Goal: Task Accomplishment & Management: Use online tool/utility

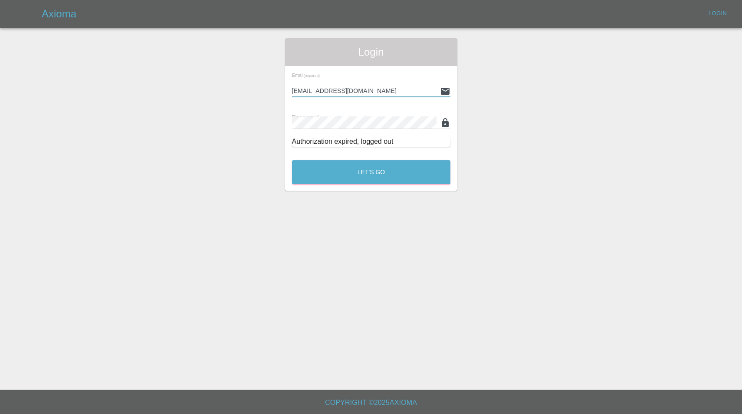
type input "[EMAIL_ADDRESS][DOMAIN_NAME]"
click at [371, 172] on button "Let's Go" at bounding box center [371, 172] width 158 height 24
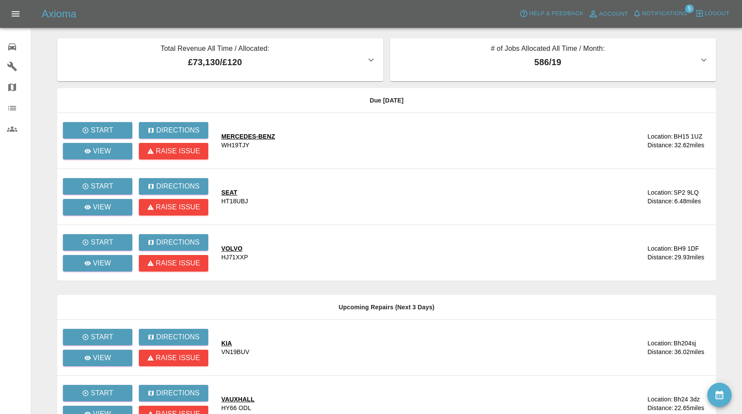
click at [656, 10] on span "Notifications" at bounding box center [664, 14] width 45 height 10
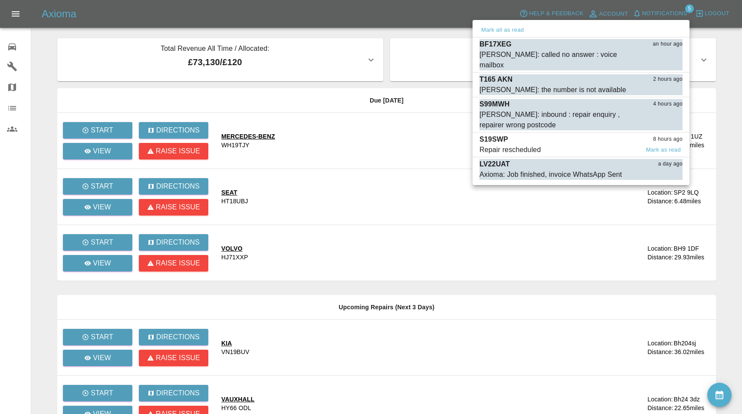
click at [550, 134] on div "S19SWP 8 hours ago" at bounding box center [581, 139] width 203 height 10
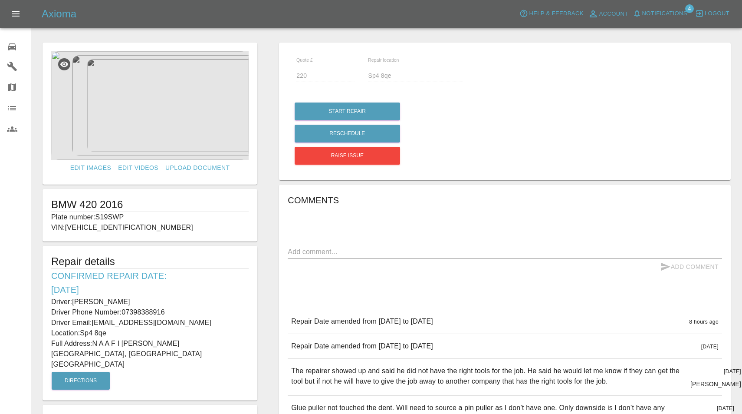
drag, startPoint x: 99, startPoint y: 215, endPoint x: 139, endPoint y: 217, distance: 40.4
click at [139, 217] on p "Plate number: S19SWP" at bounding box center [149, 217] width 197 height 10
copy p "S19SWP"
click at [667, 11] on span "Notifications" at bounding box center [664, 14] width 45 height 10
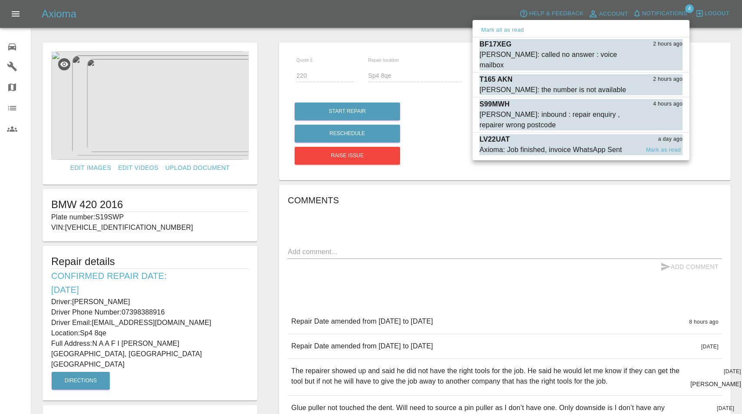
click at [558, 145] on div "Axioma: Job finished, invoice WhatsApp Sent" at bounding box center [551, 150] width 142 height 10
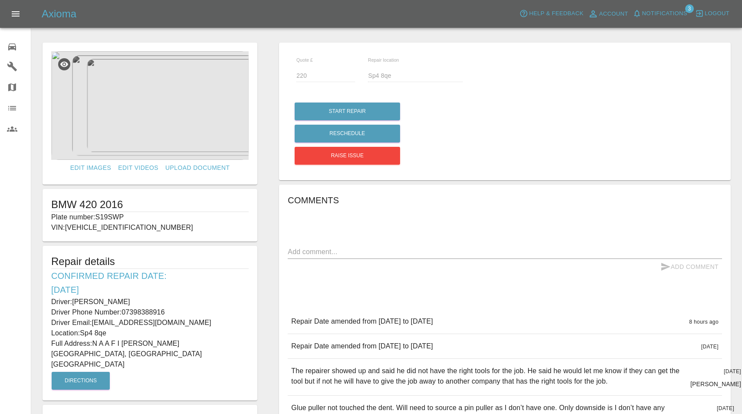
type input "140"
type input "Bbh25 5jf"
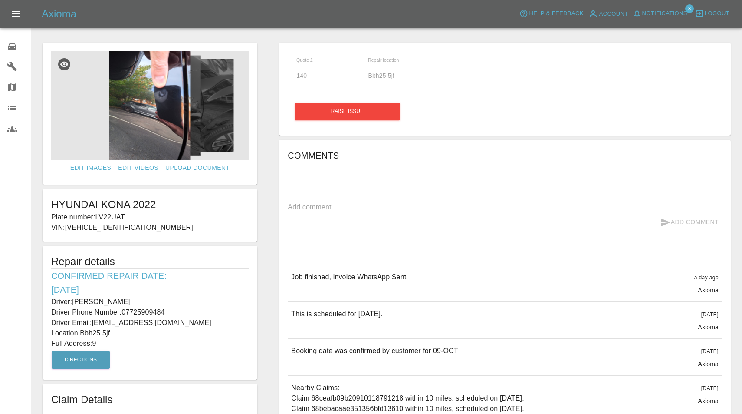
scroll to position [0, 0]
click at [662, 16] on span "Notifications" at bounding box center [664, 14] width 45 height 10
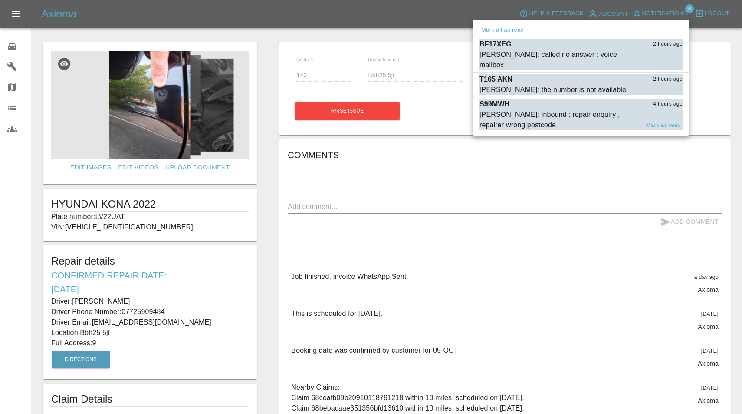
click at [526, 109] on div "[PERSON_NAME]: inbound : repair enquiry , repairer wrong postcode" at bounding box center [560, 119] width 160 height 21
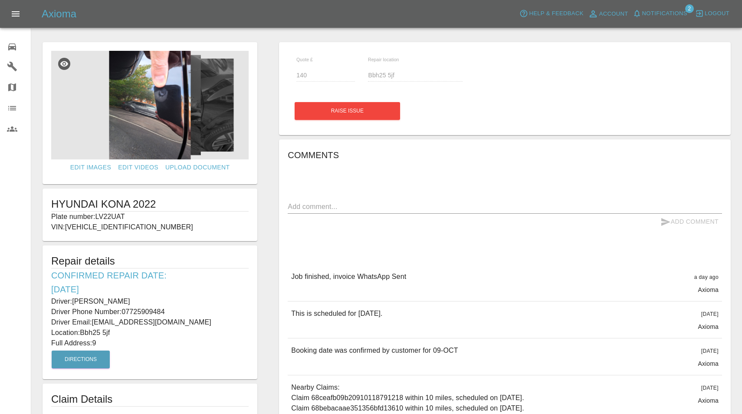
type input "210"
type input "SP10 2HN"
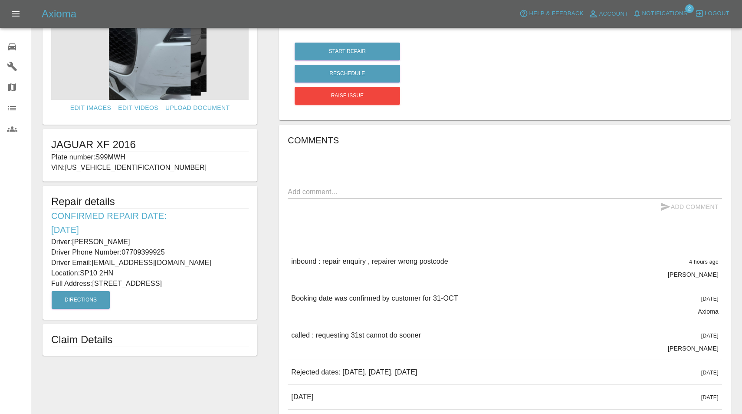
scroll to position [62, 0]
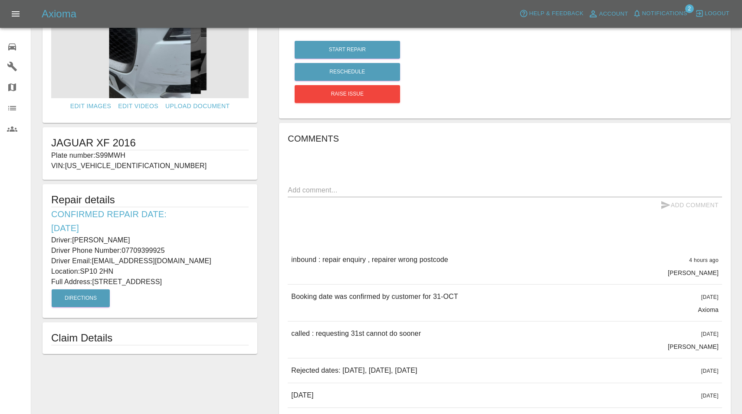
click at [651, 20] on span "Notifications 2" at bounding box center [660, 14] width 59 height 14
click at [658, 16] on span "Notifications" at bounding box center [664, 14] width 45 height 10
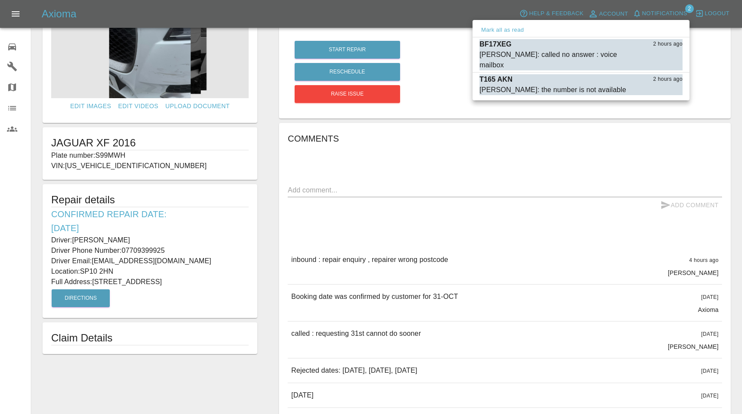
click at [660, 14] on div at bounding box center [371, 207] width 742 height 414
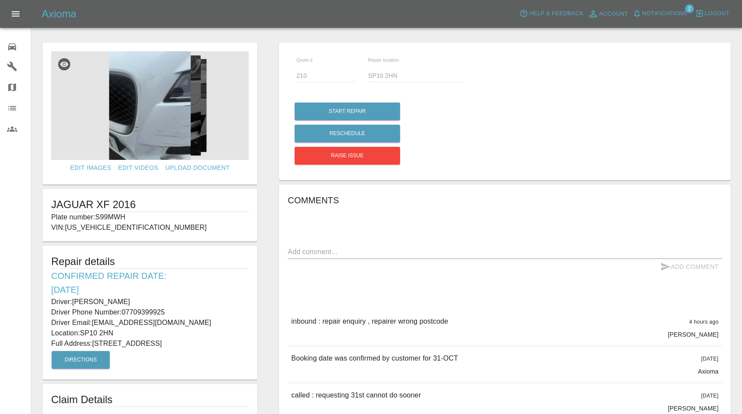
scroll to position [0, 0]
drag, startPoint x: 98, startPoint y: 217, endPoint x: 148, endPoint y: 215, distance: 49.9
click at [148, 215] on p "Plate number: S99MWH" at bounding box center [149, 217] width 197 height 10
copy p "S99MWH"
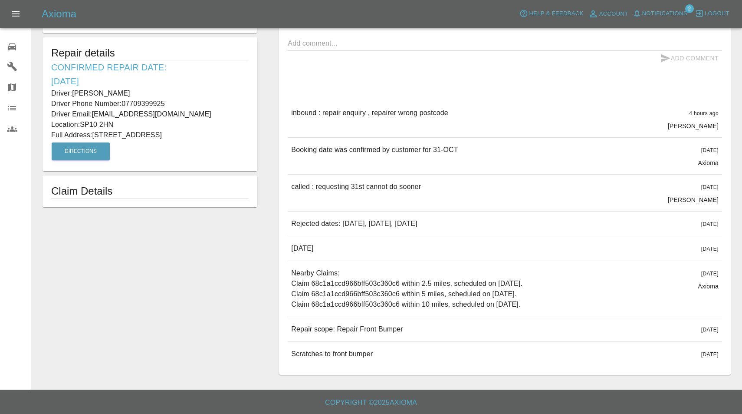
scroll to position [208, 0]
drag, startPoint x: 292, startPoint y: 327, endPoint x: 412, endPoint y: 356, distance: 124.1
click at [412, 356] on div "inbound : repair enquiry , repairer wrong postcode 4 hours ago [PERSON_NAME] in…" at bounding box center [505, 233] width 434 height 265
copy div "Repair scope: Repair Front Bumper [DATE] Repair scope: Repair Front Bumper [DAT…"
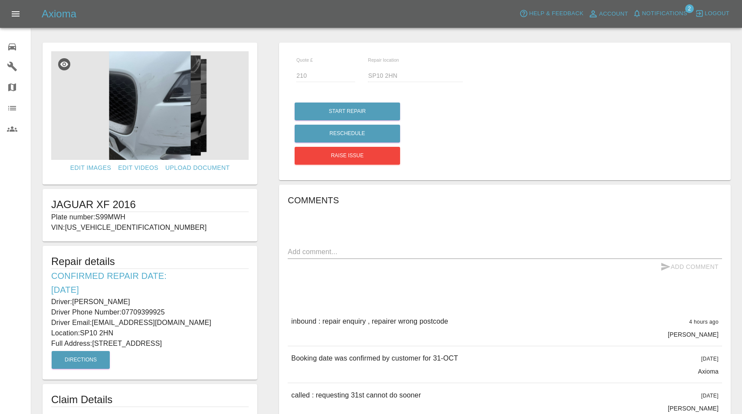
scroll to position [0, 0]
drag, startPoint x: 74, startPoint y: 300, endPoint x: 168, endPoint y: 300, distance: 94.2
click at [168, 300] on p "Driver: [PERSON_NAME]" at bounding box center [149, 301] width 197 height 10
copy p "[PERSON_NAME]"
drag, startPoint x: 123, startPoint y: 312, endPoint x: 191, endPoint y: 312, distance: 68.1
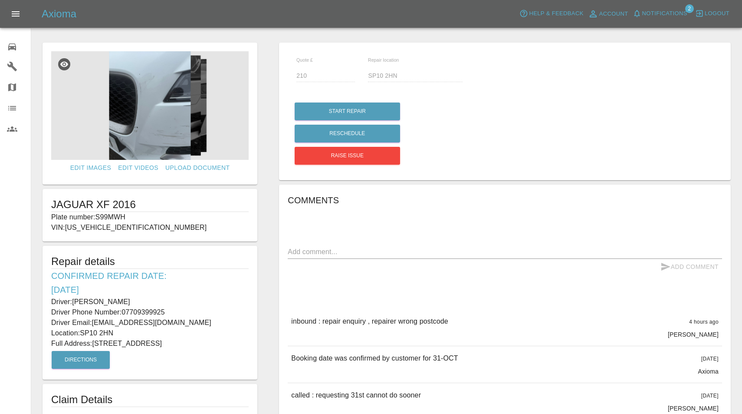
click at [191, 312] on p "Driver Phone Number: [PHONE_NUMBER]" at bounding box center [149, 312] width 197 height 10
copy p "07709399925"
drag, startPoint x: 94, startPoint y: 342, endPoint x: 158, endPoint y: 343, distance: 64.3
click at [158, 343] on p "Full Address: [STREET_ADDRESS]" at bounding box center [149, 343] width 197 height 10
copy p "[STREET_ADDRESS]"
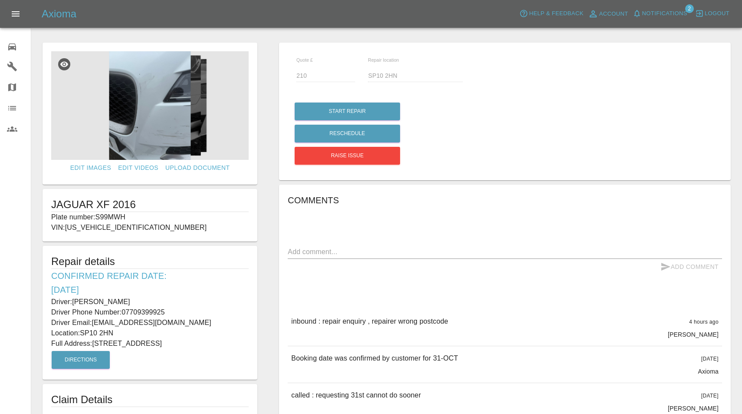
drag, startPoint x: 83, startPoint y: 331, endPoint x: 115, endPoint y: 333, distance: 32.6
click at [115, 333] on p "Location: SP10 2HN" at bounding box center [149, 333] width 197 height 10
copy p "SP10 2HN"
click at [163, 110] on img at bounding box center [149, 105] width 197 height 109
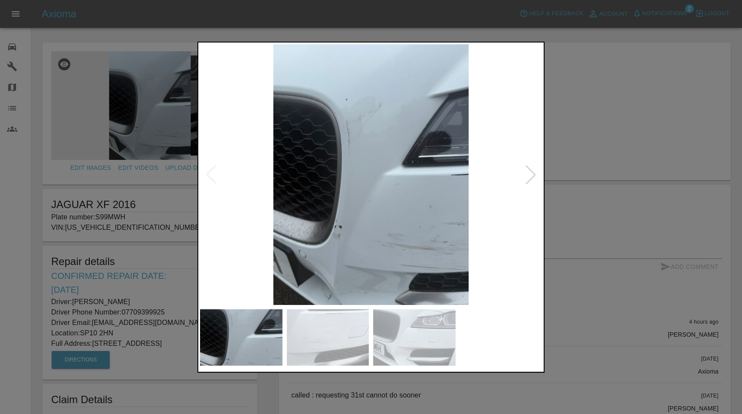
click at [531, 184] on div at bounding box center [530, 174] width 19 height 19
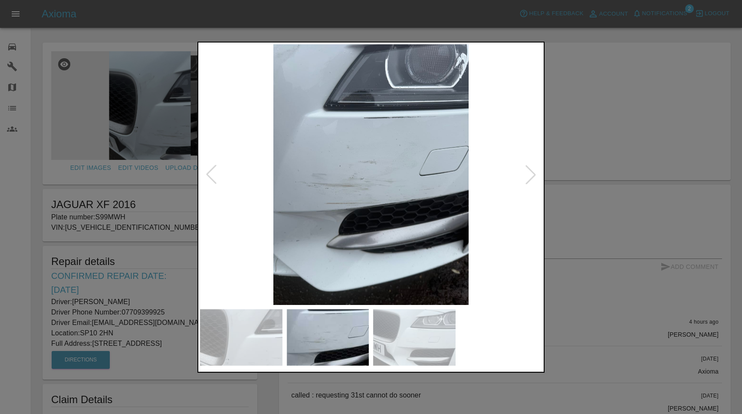
click at [531, 184] on div at bounding box center [530, 174] width 19 height 19
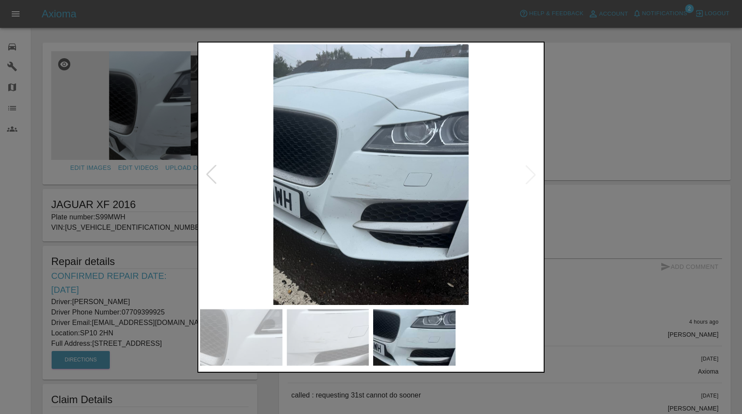
click at [609, 74] on div at bounding box center [371, 207] width 742 height 414
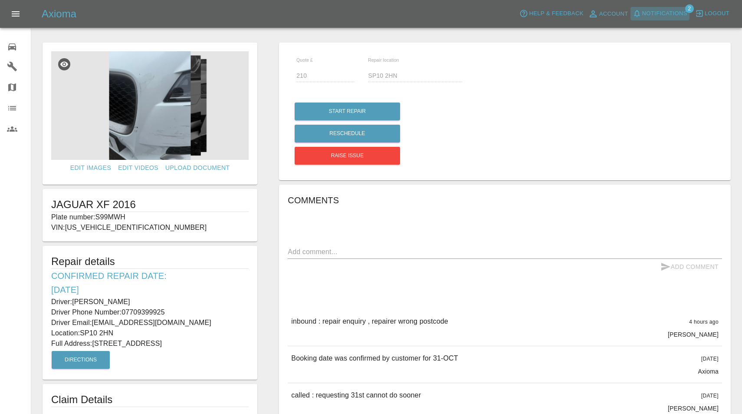
click at [668, 13] on span "Notifications" at bounding box center [664, 14] width 45 height 10
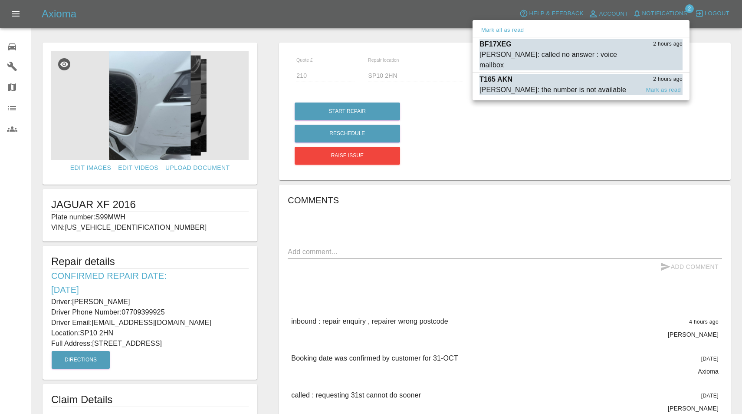
click at [512, 85] on div "[PERSON_NAME]: the number is not available" at bounding box center [553, 90] width 147 height 10
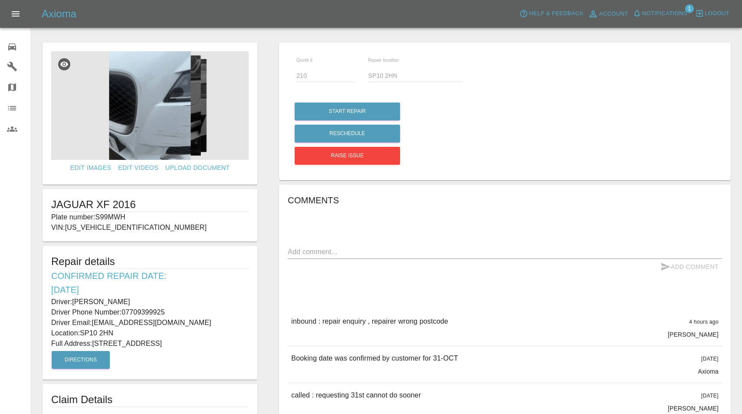
type input "220"
type input "BH8 8SU"
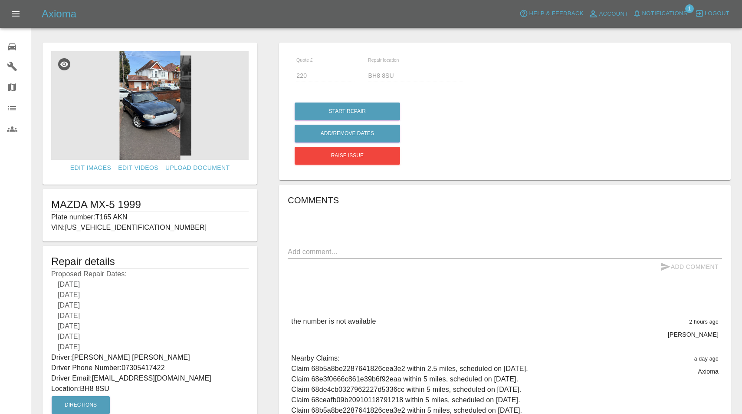
click at [662, 15] on span "Notifications" at bounding box center [664, 14] width 45 height 10
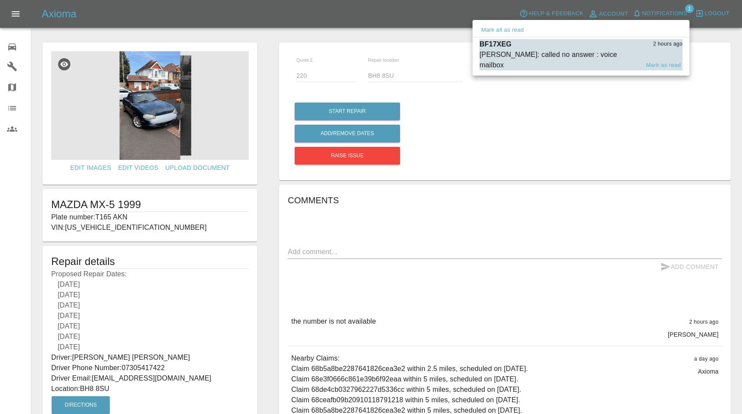
click at [595, 54] on div "[PERSON_NAME]: called no answer : voice mailbox" at bounding box center [560, 59] width 160 height 21
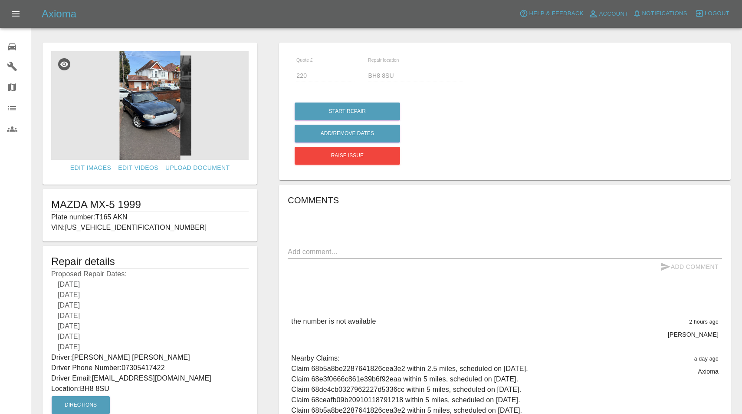
type input "120"
type input "DT20JW"
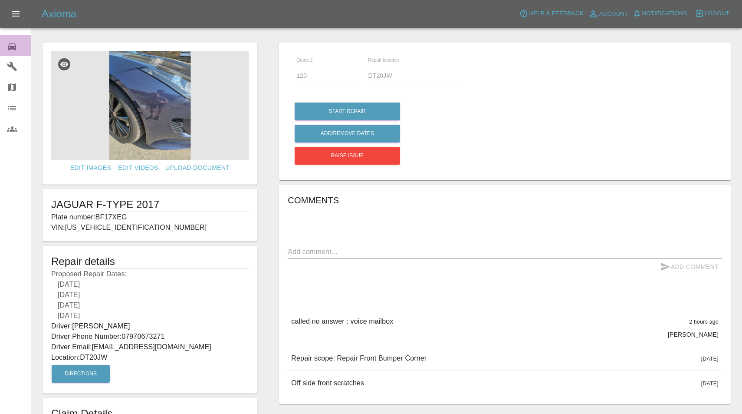
click at [17, 44] on div "0" at bounding box center [19, 45] width 24 height 13
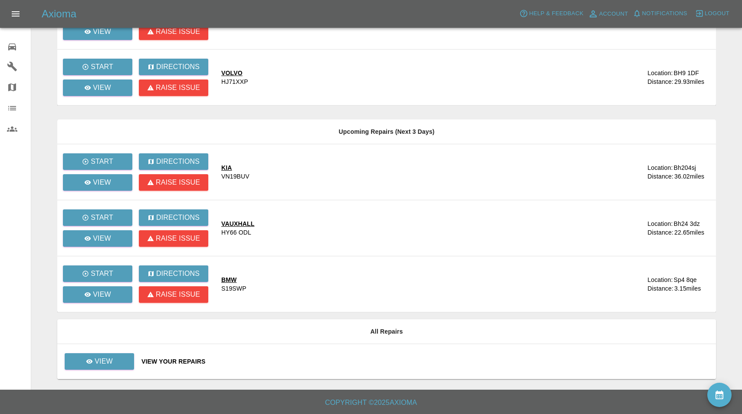
scroll to position [175, 0]
click at [116, 359] on link "View" at bounding box center [99, 361] width 69 height 16
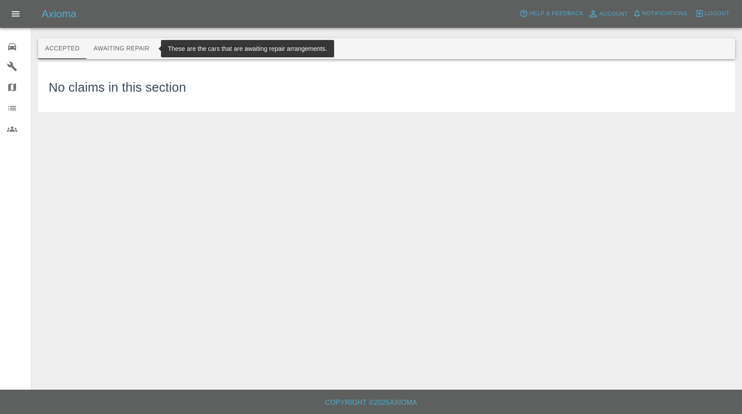
click at [121, 49] on button "Awaiting Repair" at bounding box center [121, 48] width 70 height 21
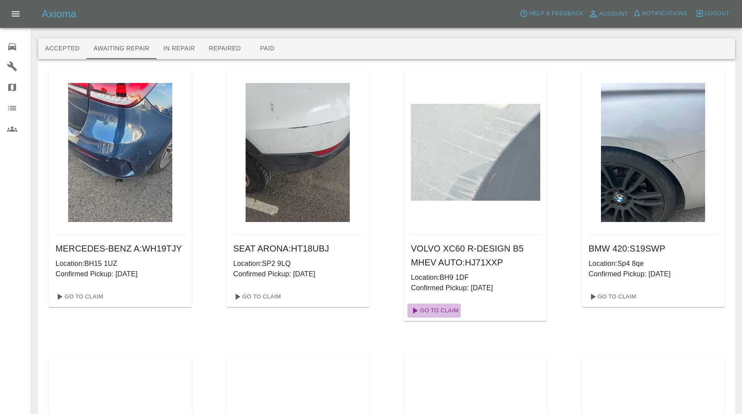
click at [438, 310] on link "Go To Claim" at bounding box center [434, 310] width 53 height 14
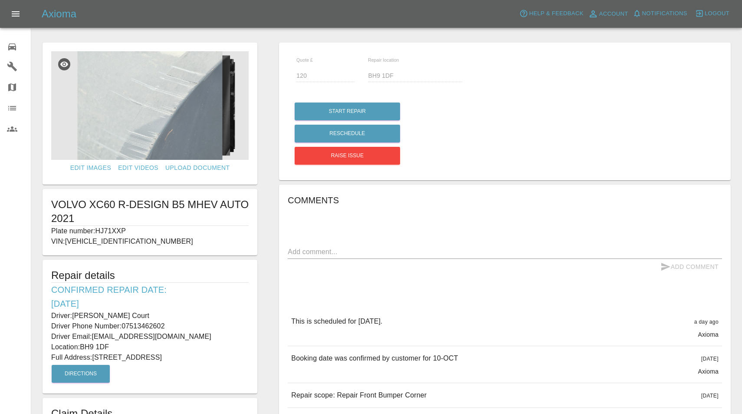
drag, startPoint x: 98, startPoint y: 229, endPoint x: 153, endPoint y: 229, distance: 55.6
click at [153, 229] on p "Plate number: HJ71XXP" at bounding box center [149, 231] width 197 height 10
copy p "HJ71XXP"
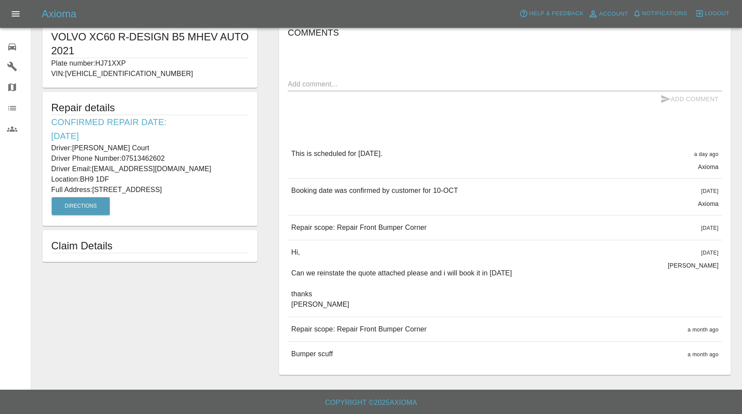
scroll to position [167, 0]
drag, startPoint x: 295, startPoint y: 329, endPoint x: 369, endPoint y: 350, distance: 77.6
click at [369, 350] on div "This is scheduled for [DATE]. a day ago Axioma This is scheduled for [DATE]. a …" at bounding box center [505, 254] width 434 height 224
copy div "Repair scope: Repair Front Bumper Corner a month ago Repair scope: Repair Front…"
drag, startPoint x: 76, startPoint y: 146, endPoint x: 116, endPoint y: 146, distance: 40.4
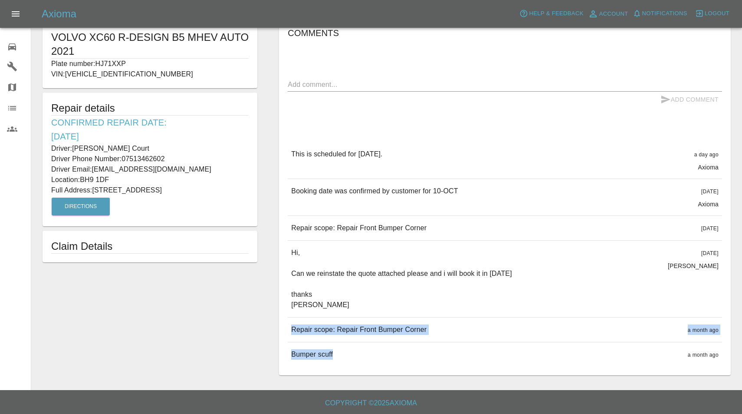
click at [116, 146] on p "Driver: [PERSON_NAME] Court" at bounding box center [149, 148] width 197 height 10
copy p "[PERSON_NAME] Court"
drag, startPoint x: 124, startPoint y: 157, endPoint x: 190, endPoint y: 157, distance: 65.5
click at [190, 157] on p "Driver Phone Number: [PHONE_NUMBER]" at bounding box center [149, 159] width 197 height 10
drag, startPoint x: 95, startPoint y: 188, endPoint x: 163, endPoint y: 188, distance: 67.7
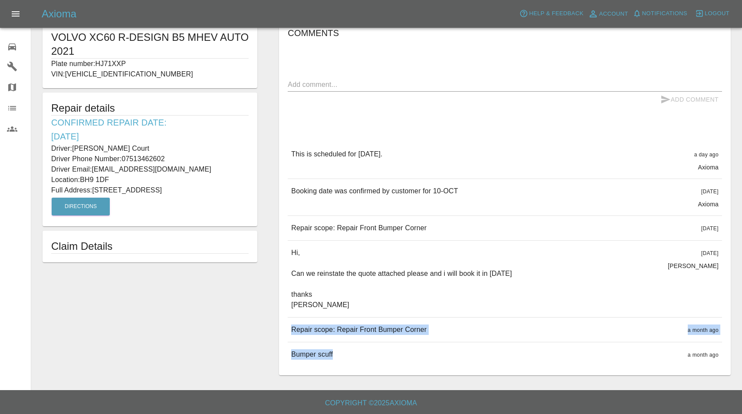
click at [163, 188] on p "Full Address: [STREET_ADDRESS]" at bounding box center [149, 190] width 197 height 10
drag, startPoint x: 82, startPoint y: 177, endPoint x: 130, endPoint y: 177, distance: 47.7
click at [130, 177] on p "Location: BH9 1DF" at bounding box center [149, 179] width 197 height 10
click at [5, 48] on link "0 Repair home" at bounding box center [15, 45] width 31 height 21
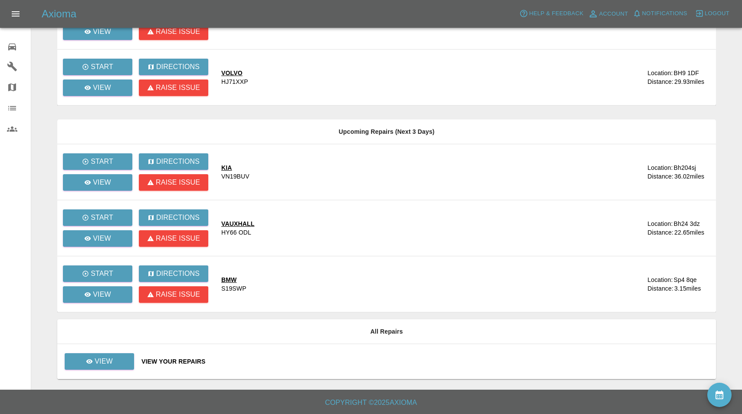
scroll to position [175, 0]
click at [97, 359] on p "View" at bounding box center [104, 361] width 18 height 10
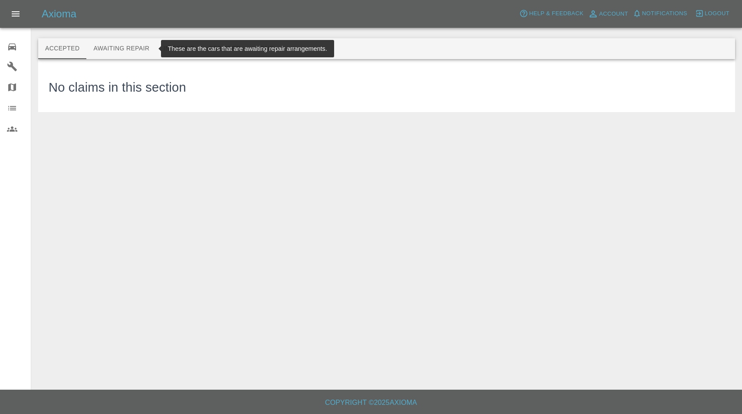
click at [132, 46] on button "Awaiting Repair" at bounding box center [121, 48] width 70 height 21
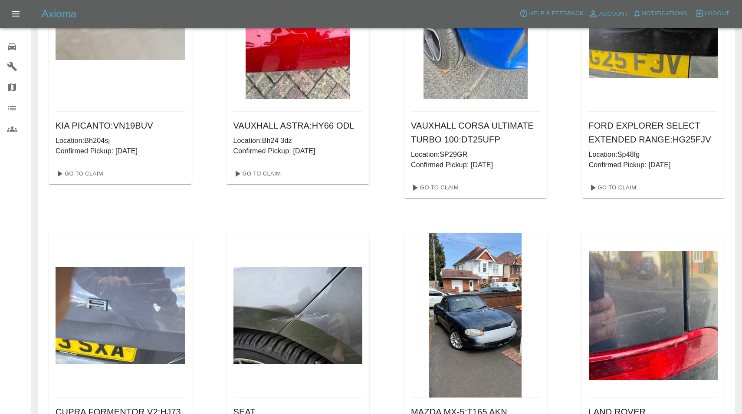
scroll to position [410, 0]
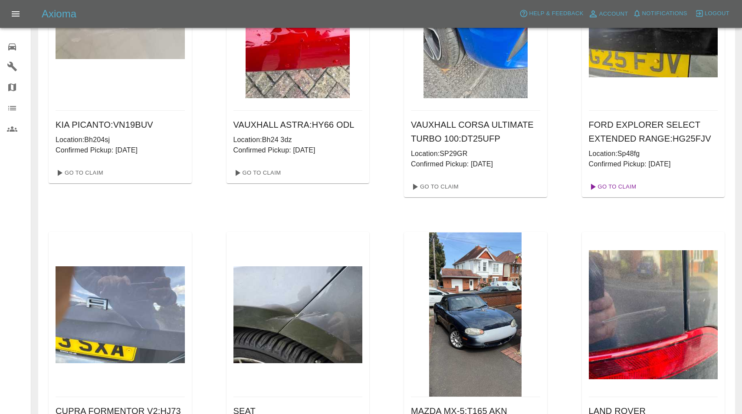
click at [624, 189] on link "Go To Claim" at bounding box center [612, 187] width 53 height 14
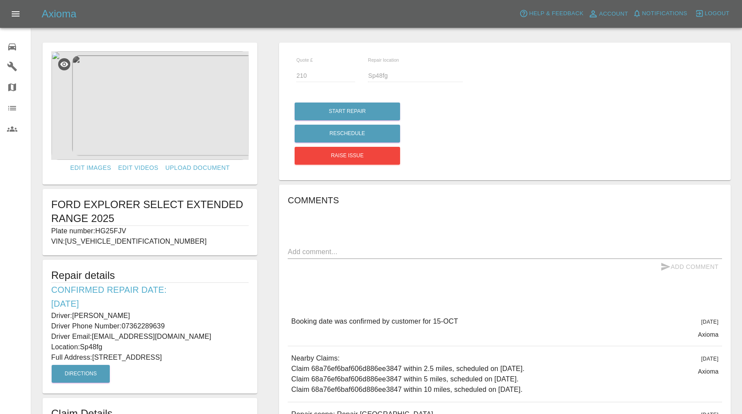
drag, startPoint x: 99, startPoint y: 230, endPoint x: 131, endPoint y: 230, distance: 32.1
click at [131, 230] on p "Plate number: HG25FJV" at bounding box center [149, 231] width 197 height 10
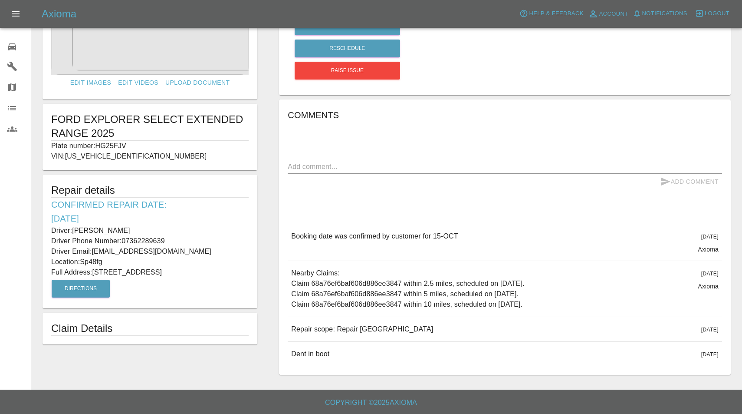
scroll to position [85, 0]
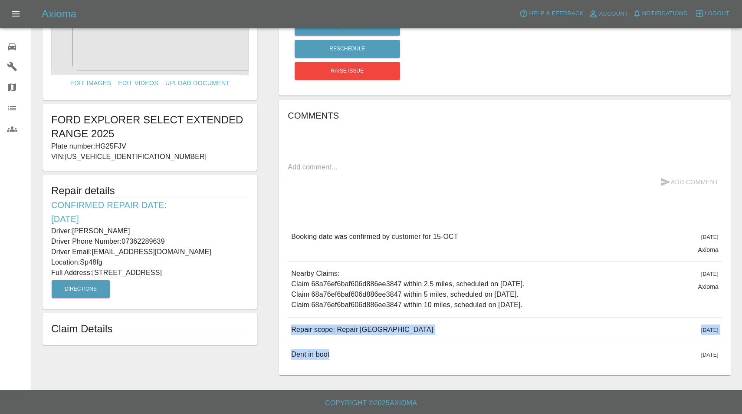
drag, startPoint x: 293, startPoint y: 327, endPoint x: 439, endPoint y: 359, distance: 149.2
click at [439, 359] on div "Booking date was confirmed by customer for [DATE][DATE] Axioma Booking date was…" at bounding box center [505, 295] width 434 height 142
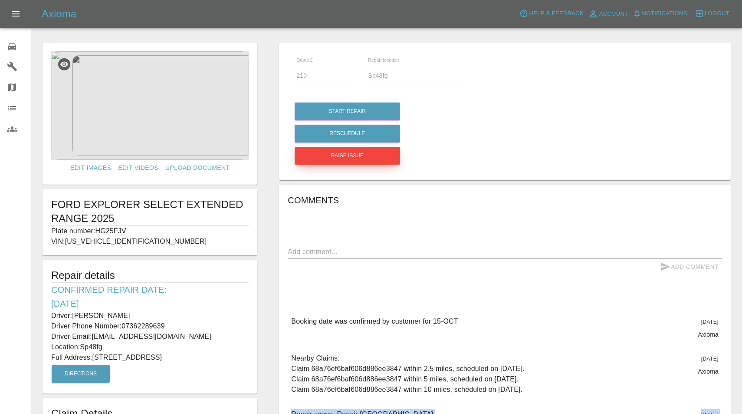
scroll to position [0, 0]
drag, startPoint x: 74, startPoint y: 314, endPoint x: 174, endPoint y: 313, distance: 99.8
click at [174, 313] on p "Driver: [PERSON_NAME]" at bounding box center [149, 315] width 197 height 10
drag, startPoint x: 124, startPoint y: 325, endPoint x: 177, endPoint y: 326, distance: 52.5
click at [177, 326] on p "Driver Phone Number: [PHONE_NUMBER]" at bounding box center [149, 326] width 197 height 10
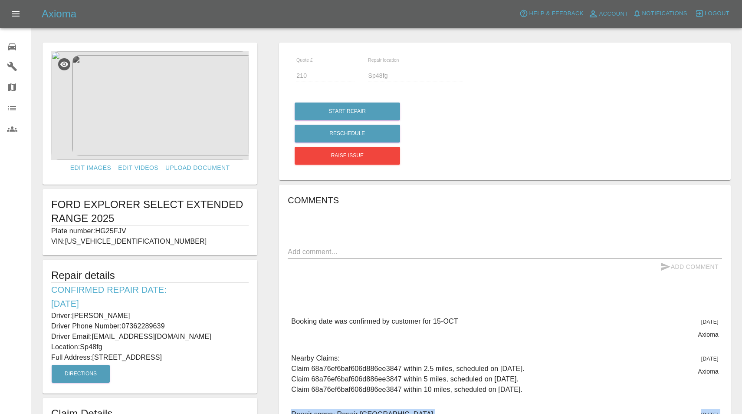
drag, startPoint x: 95, startPoint y: 356, endPoint x: 176, endPoint y: 356, distance: 81.2
click at [176, 356] on p "Full Address: [STREET_ADDRESS]" at bounding box center [149, 357] width 197 height 10
drag, startPoint x: 82, startPoint y: 347, endPoint x: 129, endPoint y: 347, distance: 47.7
click at [129, 347] on p "Location: Sp48fg" at bounding box center [149, 347] width 197 height 10
click at [155, 100] on img at bounding box center [149, 105] width 197 height 109
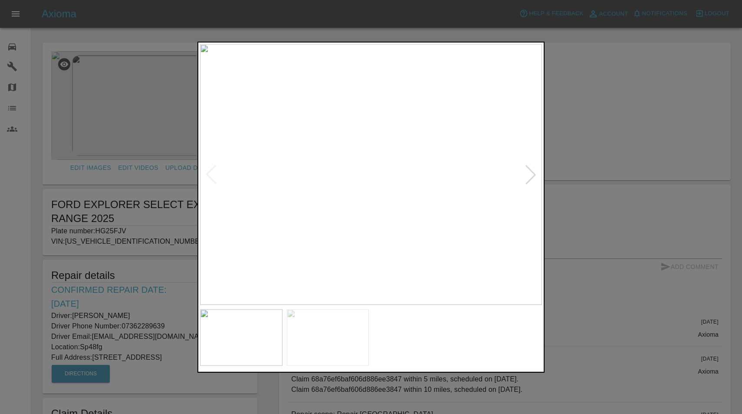
click at [530, 177] on div at bounding box center [530, 174] width 19 height 19
click at [285, 201] on img at bounding box center [371, 174] width 342 height 260
click at [60, 60] on div at bounding box center [371, 207] width 742 height 414
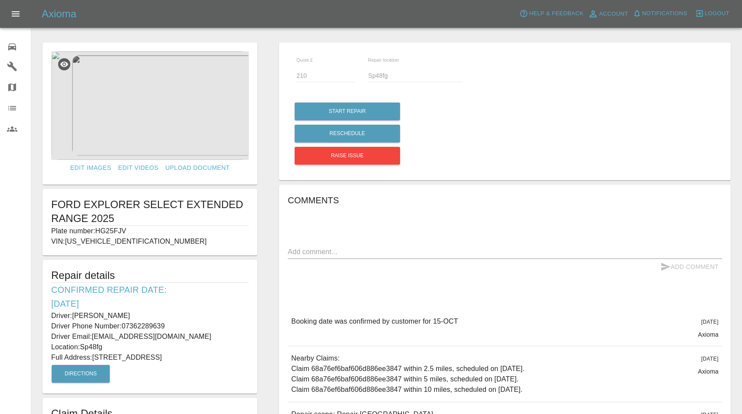
click at [15, 47] on icon at bounding box center [12, 47] width 10 height 10
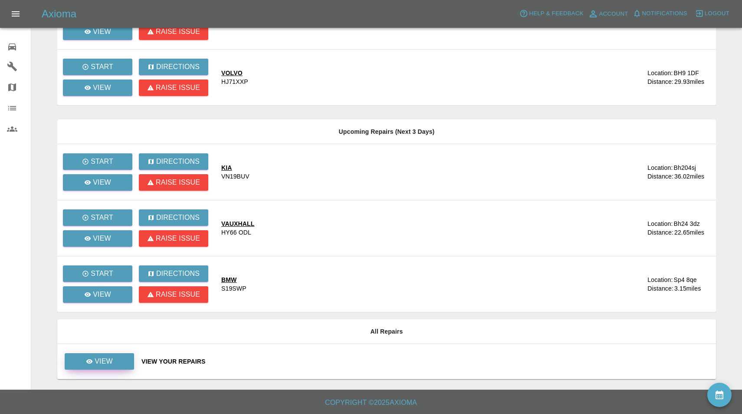
scroll to position [175, 0]
click at [102, 359] on p "View" at bounding box center [104, 361] width 18 height 10
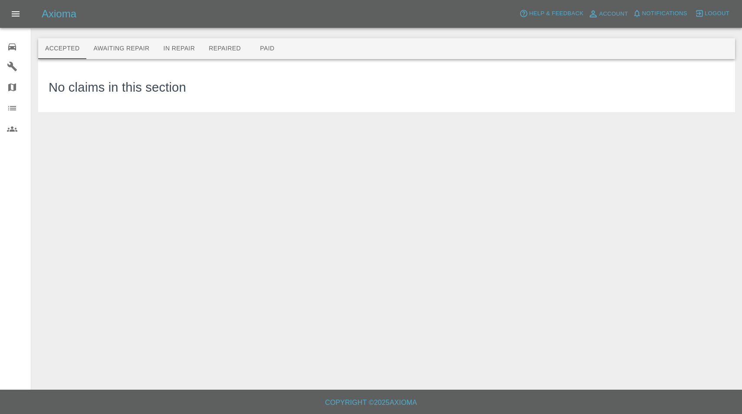
click at [132, 56] on button "Awaiting Repair" at bounding box center [121, 48] width 70 height 21
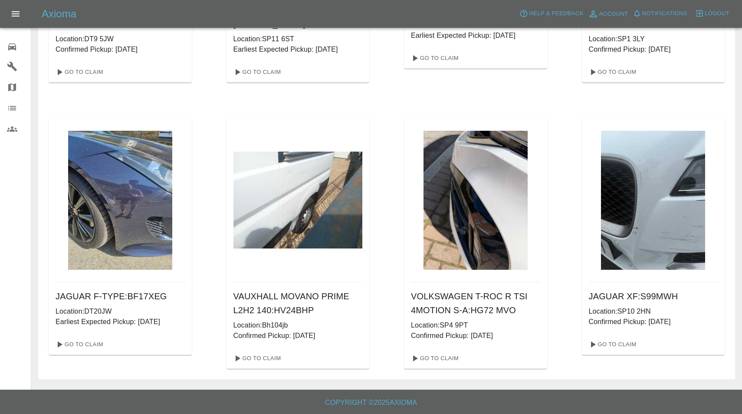
scroll to position [810, 0]
click at [7, 46] on link "0 Repair home" at bounding box center [15, 45] width 31 height 21
